Goal: Entertainment & Leisure: Consume media (video, audio)

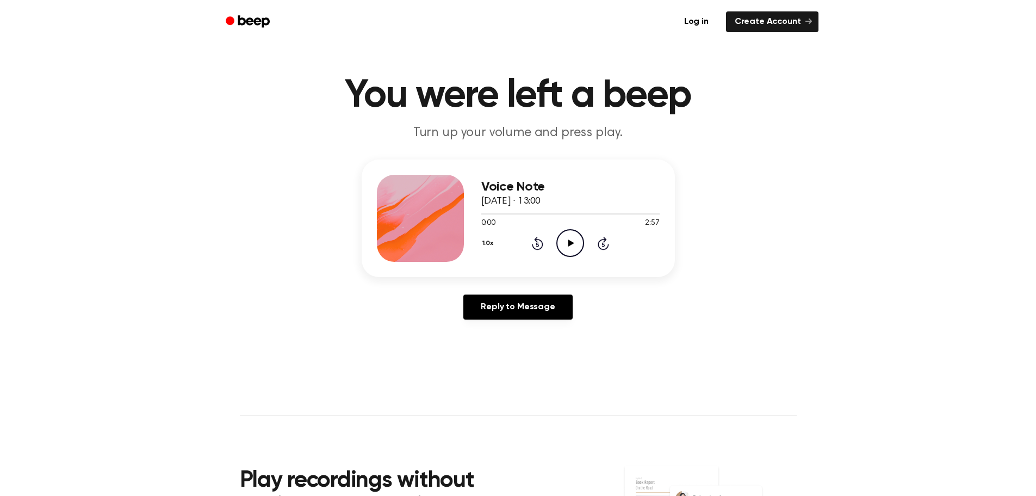
scroll to position [163, 0]
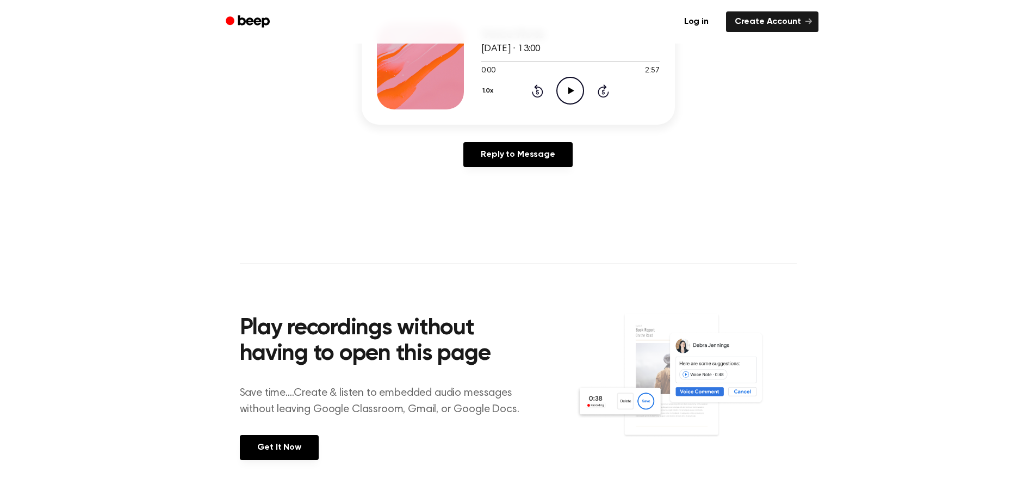
click at [572, 88] on icon "Play Audio" at bounding box center [571, 91] width 28 height 28
click at [572, 88] on icon at bounding box center [570, 90] width 5 height 7
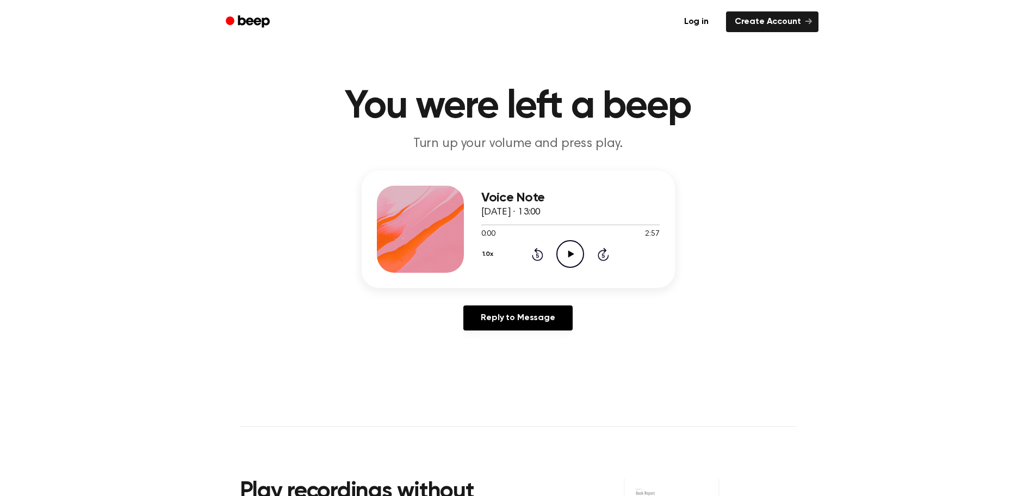
click at [573, 264] on icon "Play Audio" at bounding box center [571, 254] width 28 height 28
click at [535, 256] on icon "Rewind 5 seconds" at bounding box center [538, 254] width 12 height 14
click at [538, 256] on icon "Rewind 5 seconds" at bounding box center [538, 254] width 12 height 14
click at [541, 252] on icon at bounding box center [537, 254] width 11 height 13
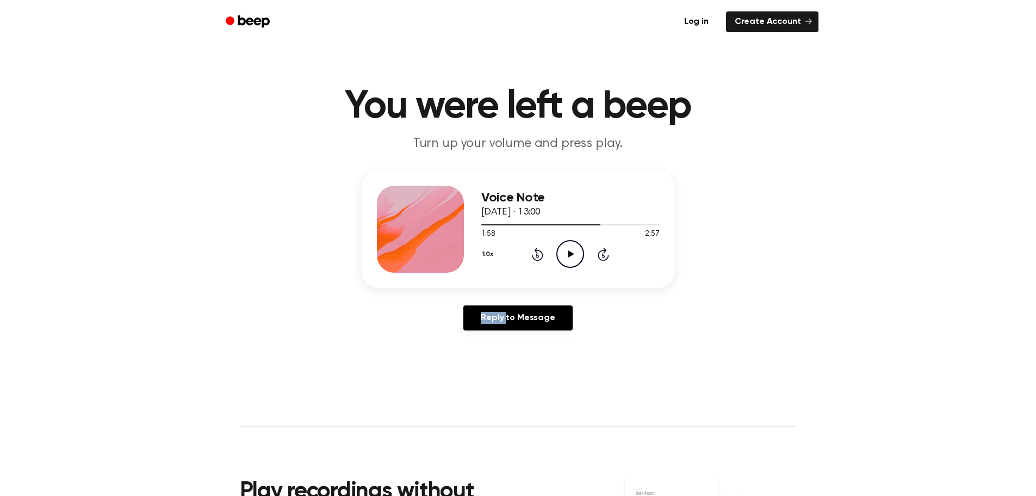
click at [541, 252] on icon at bounding box center [537, 254] width 11 height 13
click at [538, 252] on icon at bounding box center [537, 254] width 11 height 13
click at [538, 252] on icon "Rewind 5 seconds" at bounding box center [538, 254] width 12 height 14
click at [536, 251] on icon at bounding box center [537, 254] width 11 height 13
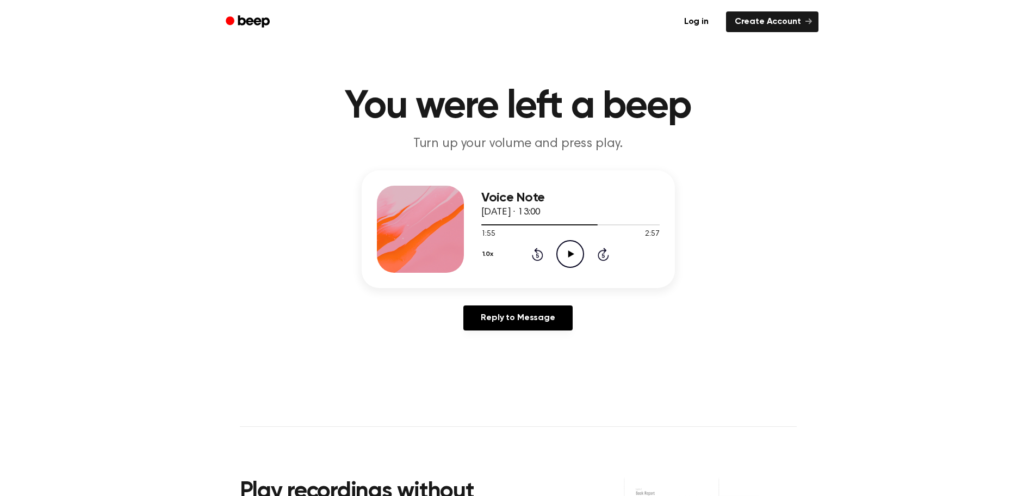
click at [536, 251] on icon at bounding box center [537, 254] width 11 height 13
click at [535, 258] on icon at bounding box center [537, 254] width 11 height 13
click at [532, 257] on icon "Rewind 5 seconds" at bounding box center [538, 254] width 12 height 14
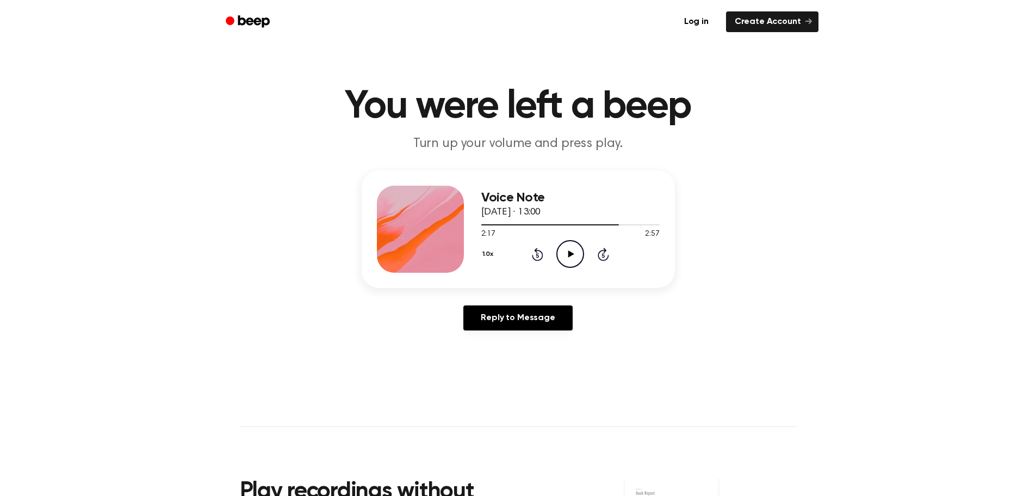
click at [541, 258] on icon at bounding box center [537, 254] width 11 height 13
